Goal: Task Accomplishment & Management: Use online tool/utility

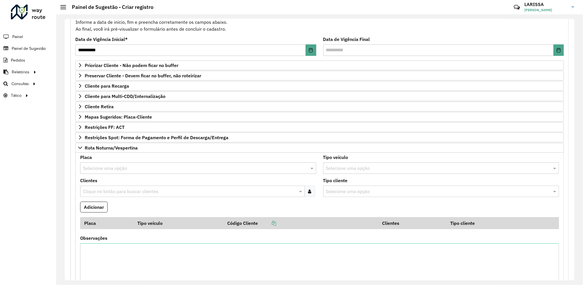
scroll to position [38, 0]
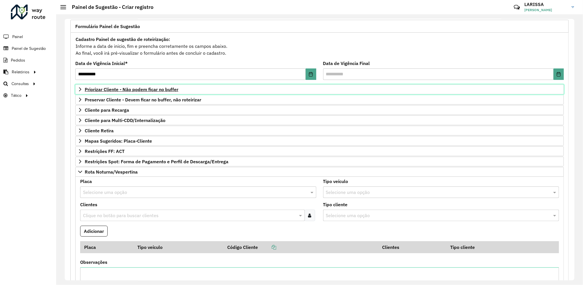
click at [164, 88] on span "Priorizar Cliente - Não podem ficar no buffer" at bounding box center [132, 89] width 94 height 5
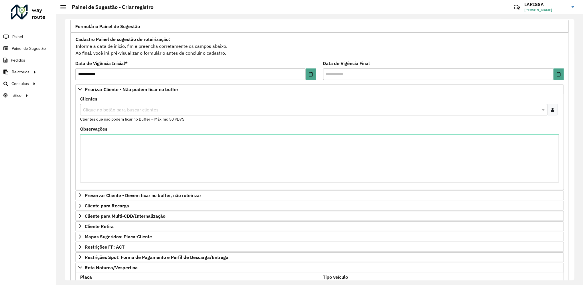
click at [551, 108] on icon at bounding box center [552, 109] width 3 height 5
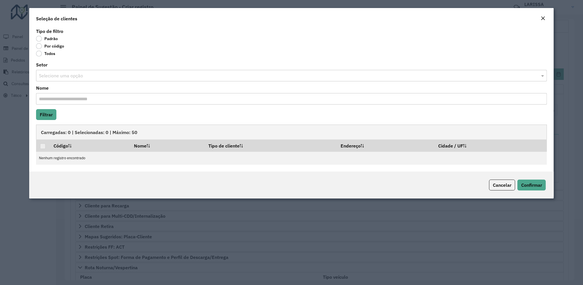
click at [55, 44] on label "Por código" at bounding box center [50, 46] width 28 height 6
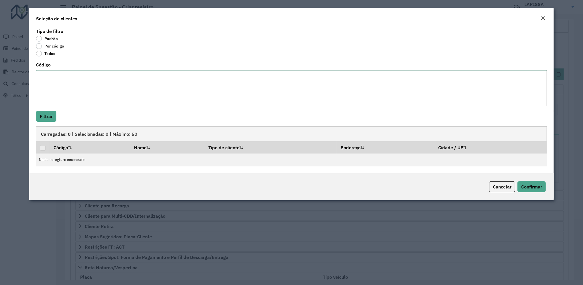
click at [54, 84] on textarea "Código" at bounding box center [291, 88] width 511 height 36
paste textarea "***** **** ***** ***** ***** **** **** **** **** ****"
type textarea "***** **** ***** ***** ***** **** **** **** **** ****"
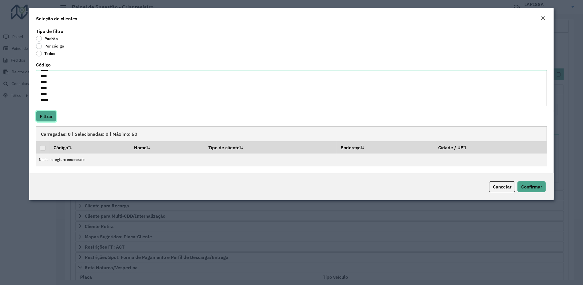
click at [49, 118] on button "Filtrar" at bounding box center [46, 116] width 20 height 11
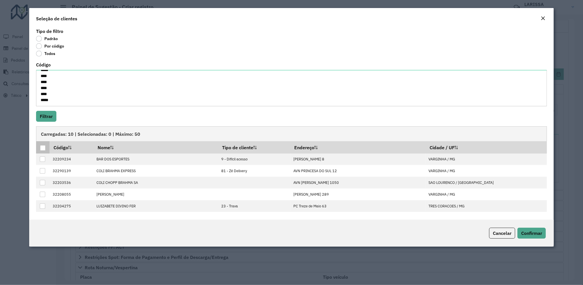
click at [43, 150] on div at bounding box center [42, 147] width 5 height 5
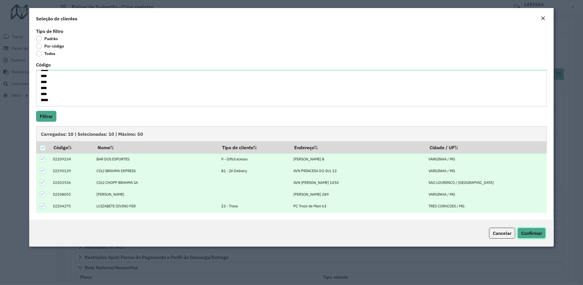
click at [535, 235] on span "Confirmar" at bounding box center [531, 233] width 21 height 6
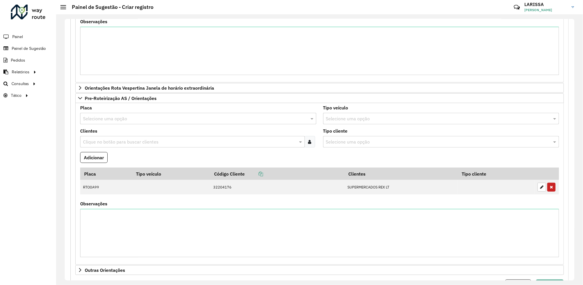
scroll to position [406, 0]
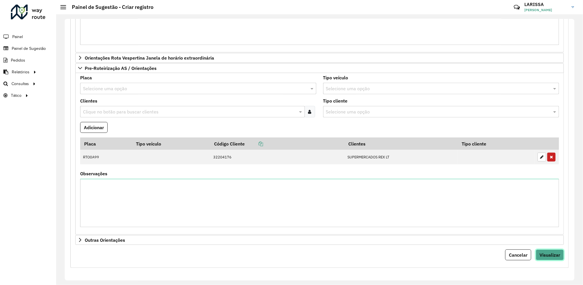
click at [545, 259] on button "Visualizar" at bounding box center [549, 254] width 28 height 11
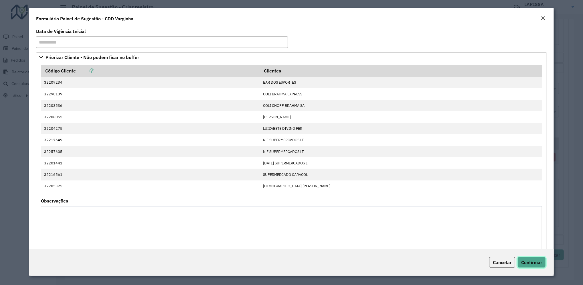
click at [541, 260] on span "Confirmar" at bounding box center [531, 262] width 21 height 6
